Goal: Task Accomplishment & Management: Use online tool/utility

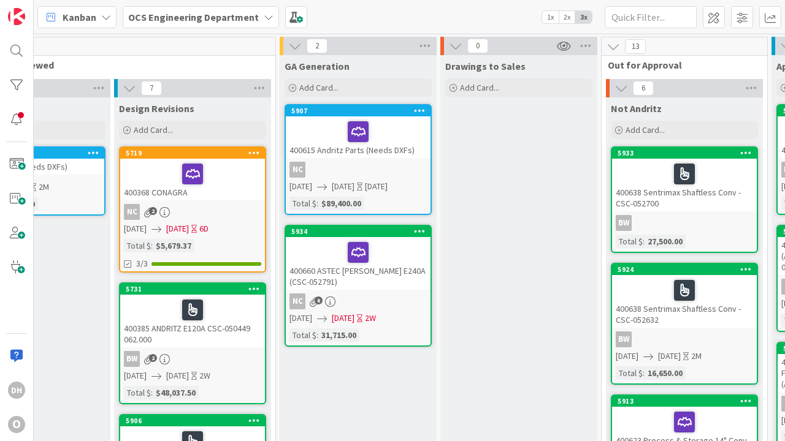
scroll to position [0, 365]
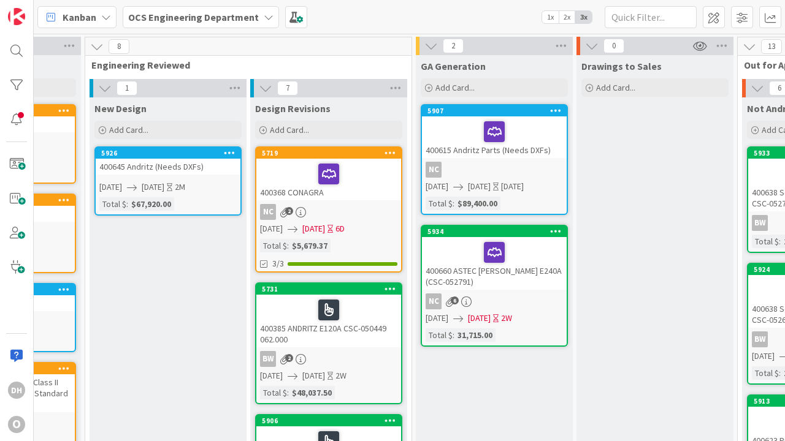
scroll to position [114, 114]
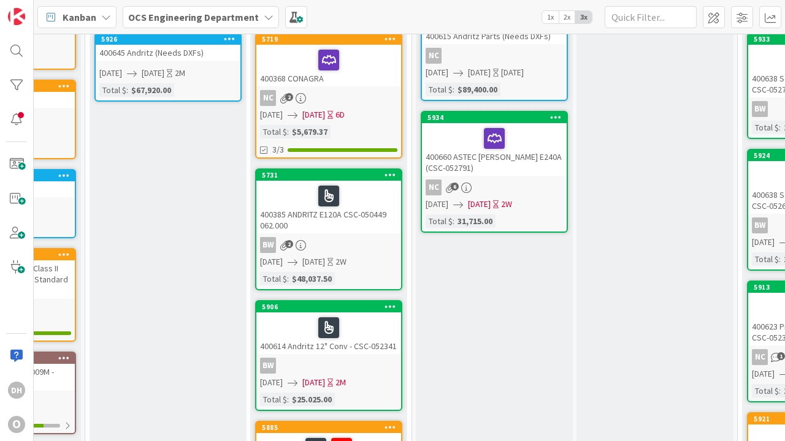
click at [326, 234] on div "5731 400385 ANDRITZ E120A CSC-050449 062.000 BW 2 [DATE] [DATE] 2W Total $ : $4…" at bounding box center [328, 230] width 147 height 122
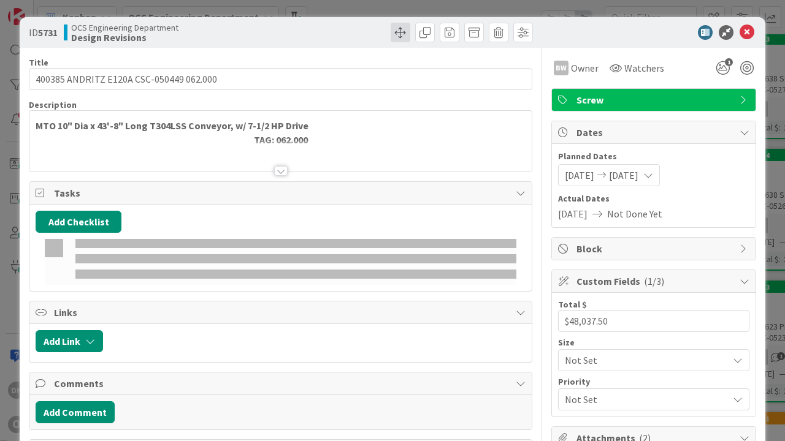
click at [391, 31] on span at bounding box center [400, 33] width 20 height 20
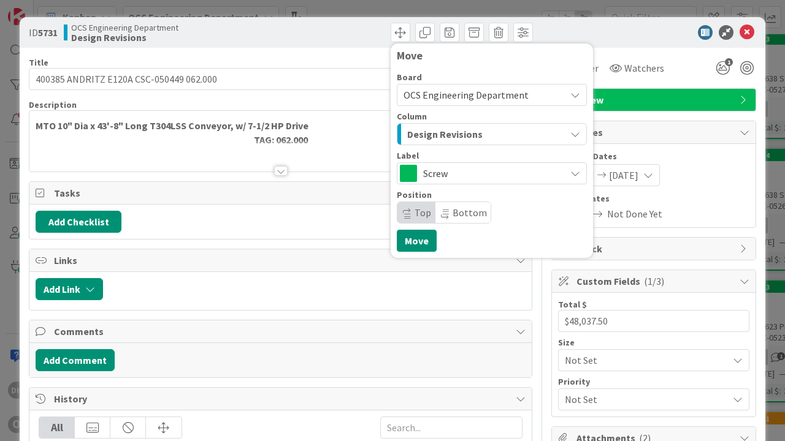
click at [437, 140] on span "Design Revisions" at bounding box center [444, 134] width 75 height 16
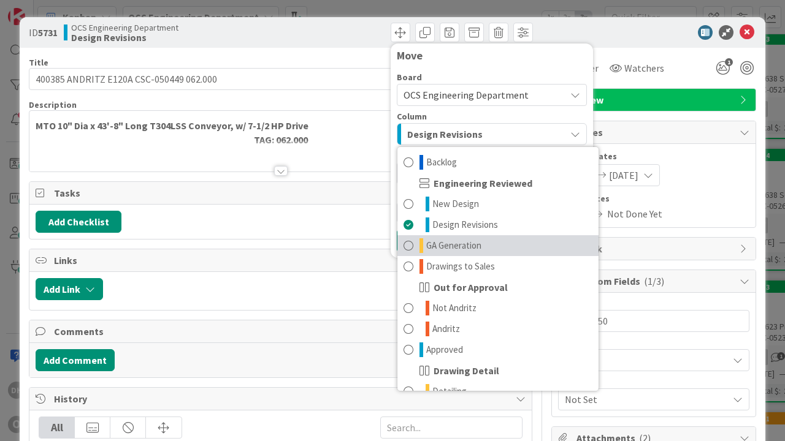
click at [454, 249] on span "GA Generation" at bounding box center [453, 245] width 55 height 15
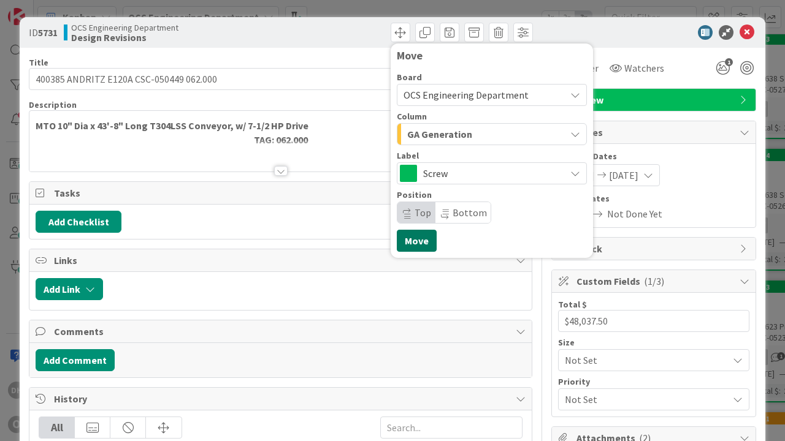
click at [411, 238] on button "Move" at bounding box center [417, 241] width 40 height 22
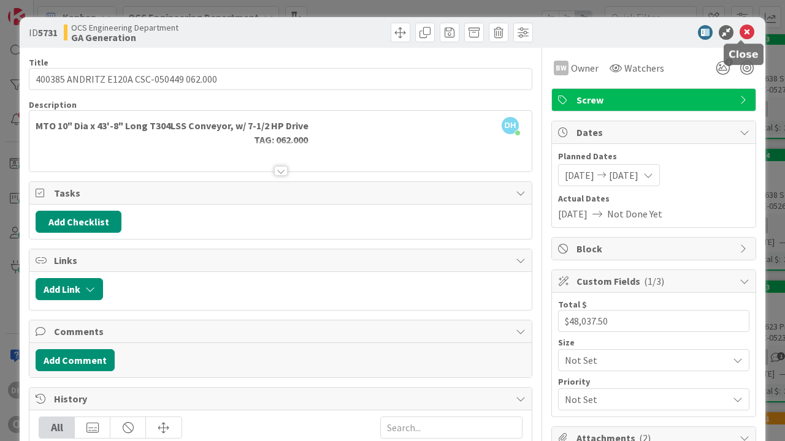
click at [739, 34] on icon at bounding box center [746, 32] width 15 height 15
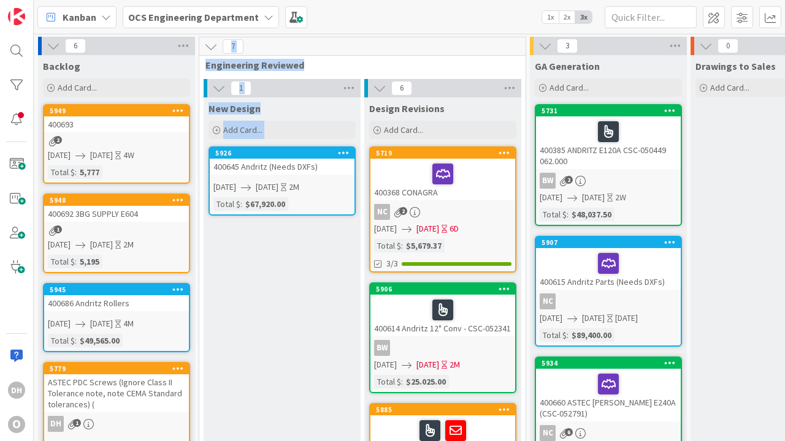
drag, startPoint x: 262, startPoint y: 289, endPoint x: 88, endPoint y: 152, distance: 221.7
click at [86, 131] on div "400693" at bounding box center [116, 124] width 145 height 16
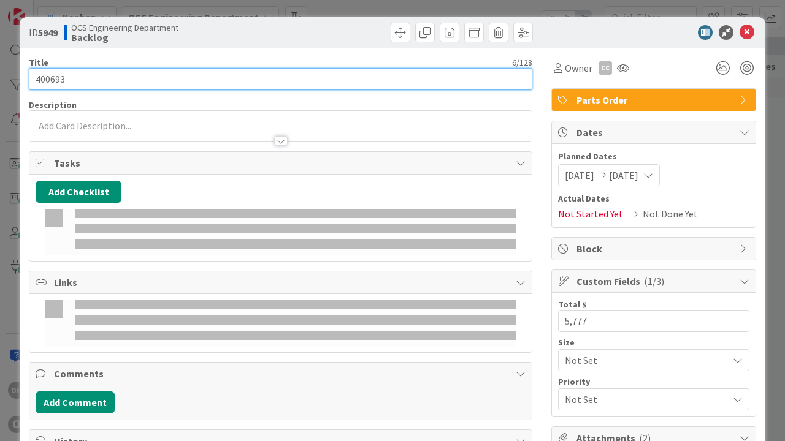
click at [102, 75] on input "400693" at bounding box center [280, 79] width 503 height 22
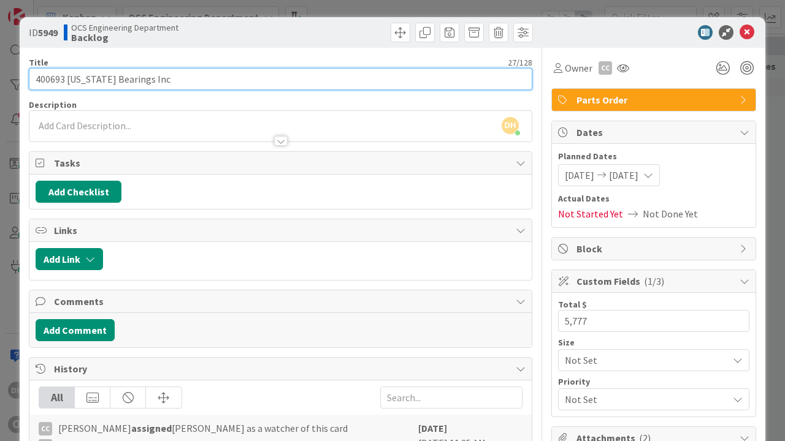
type input "400693 [US_STATE] Bearings Inc"
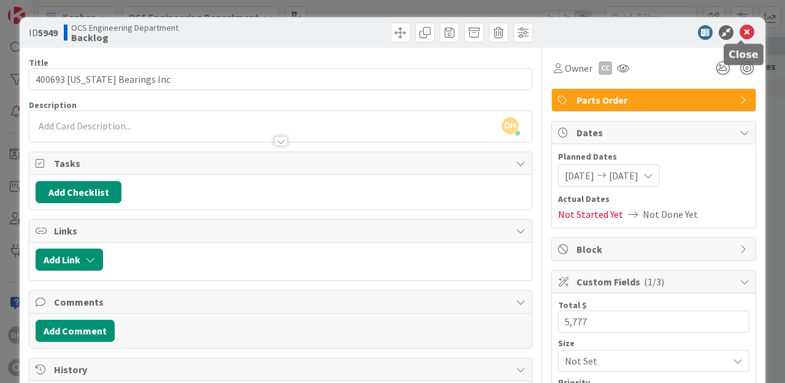
click at [744, 37] on icon at bounding box center [746, 32] width 15 height 15
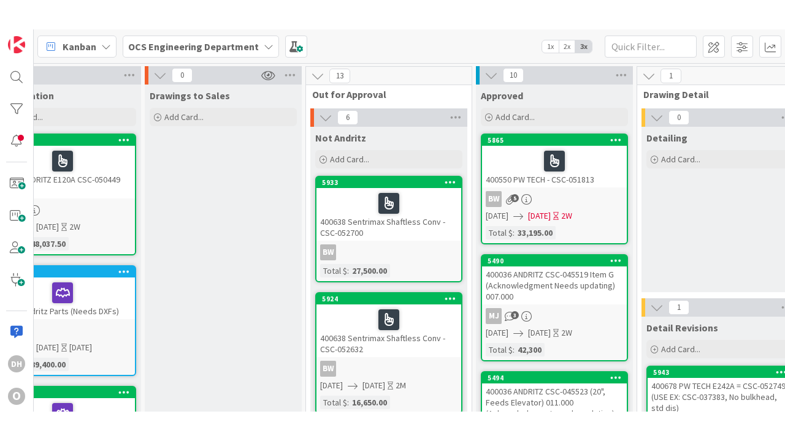
scroll to position [0, 629]
